Goal: Task Accomplishment & Management: Manage account settings

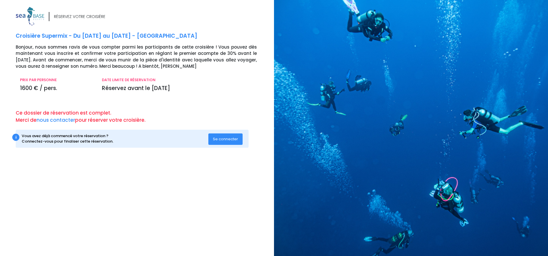
click at [221, 138] on span "Se connecter" at bounding box center [225, 138] width 25 height 5
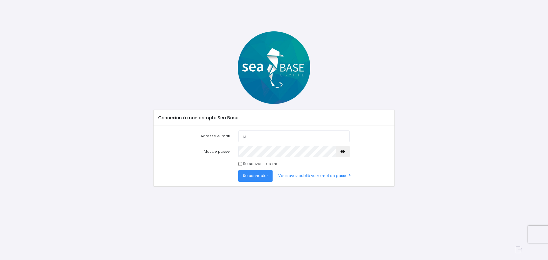
type input "jusdepomme54@gmail.com"
click at [343, 152] on icon "button" at bounding box center [343, 152] width 5 height 0
click at [251, 176] on span "Se connecter" at bounding box center [255, 175] width 25 height 5
click at [250, 175] on span "Se connecter" at bounding box center [255, 175] width 25 height 5
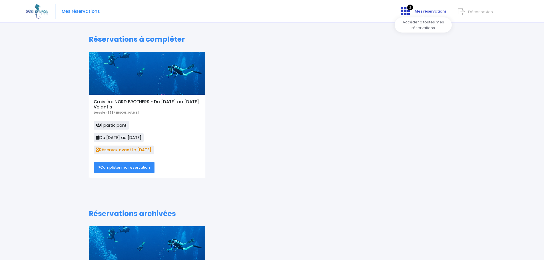
click at [417, 11] on span "Mes réservations" at bounding box center [431, 11] width 32 height 5
click at [405, 9] on icon at bounding box center [405, 11] width 9 height 9
click at [28, 9] on img at bounding box center [37, 11] width 23 height 15
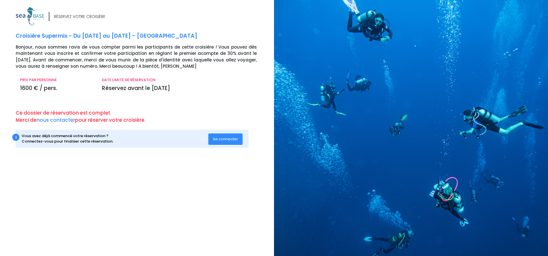
click at [221, 137] on span "Se connecter" at bounding box center [225, 138] width 25 height 5
click at [55, 118] on link "nous contacter" at bounding box center [56, 120] width 39 height 7
click at [222, 138] on span "Se connecter" at bounding box center [225, 138] width 25 height 5
click at [54, 119] on link "nous contacter" at bounding box center [56, 120] width 39 height 7
click at [212, 107] on div "RÉSERVEZ VOTRE CROISIÈRE Croisière Supermix - Du [DATE] au [DATE] - [PERSON_NAM…" at bounding box center [142, 83] width 263 height 152
